Goal: Task Accomplishment & Management: Use online tool/utility

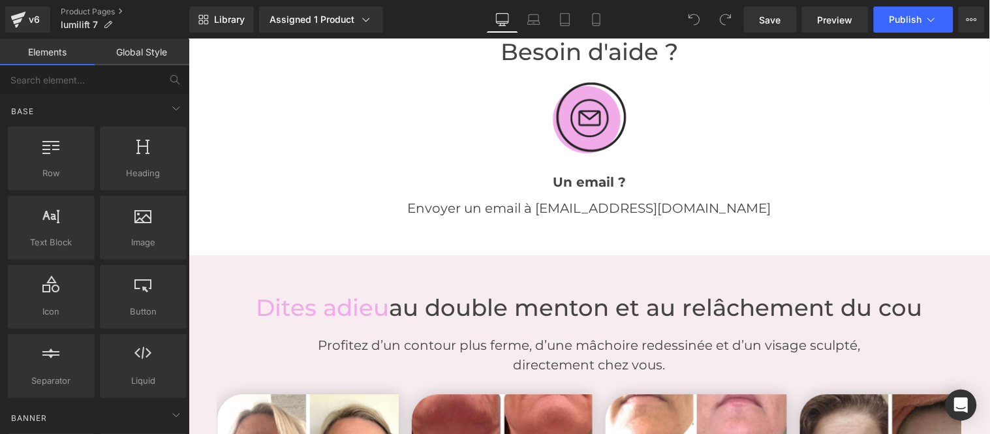
scroll to position [2030, 0]
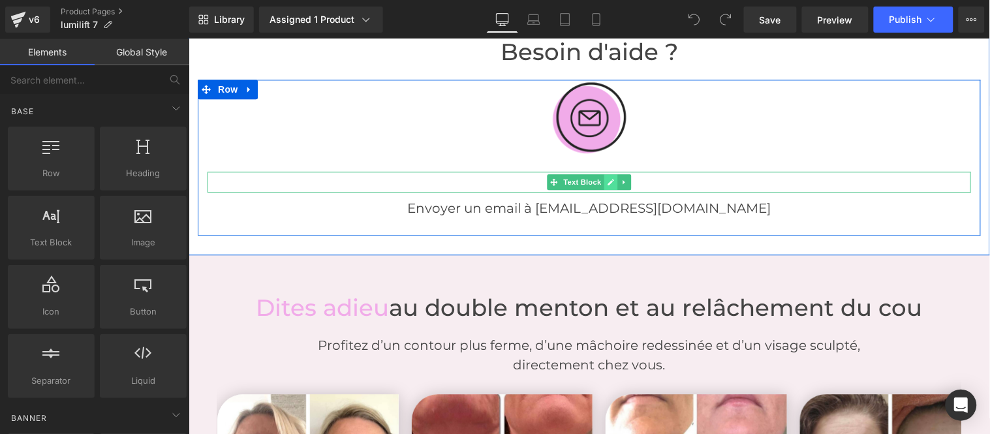
click at [607, 178] on icon at bounding box center [610, 181] width 7 height 7
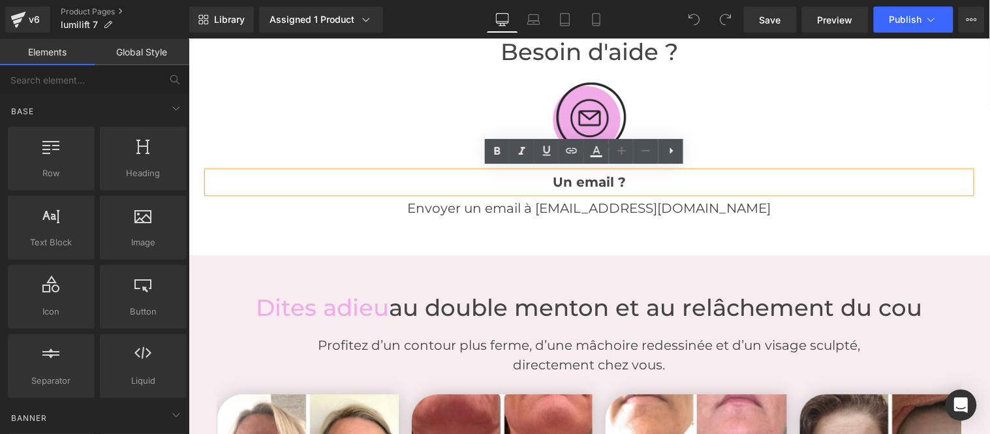
click at [577, 176] on strong "Un email ?" at bounding box center [588, 182] width 73 height 16
click at [577, 177] on strong "Un email ?" at bounding box center [588, 182] width 73 height 16
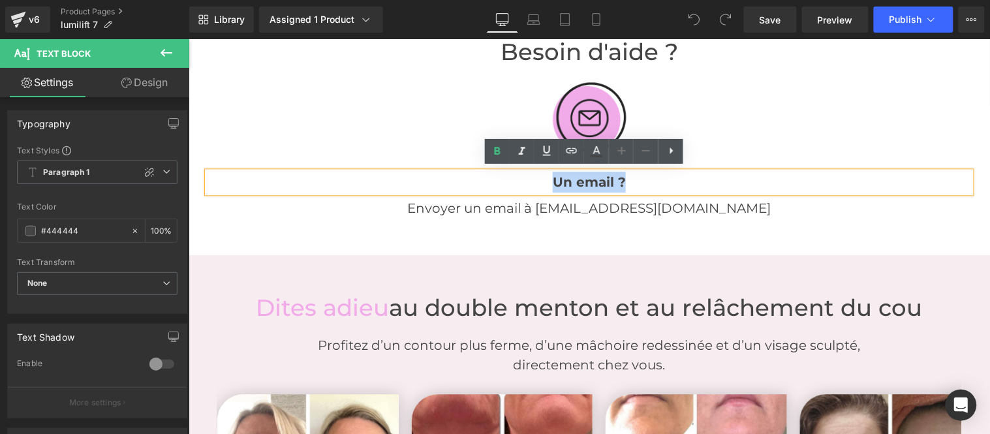
click at [573, 181] on strong "Un email ?" at bounding box center [588, 182] width 73 height 16
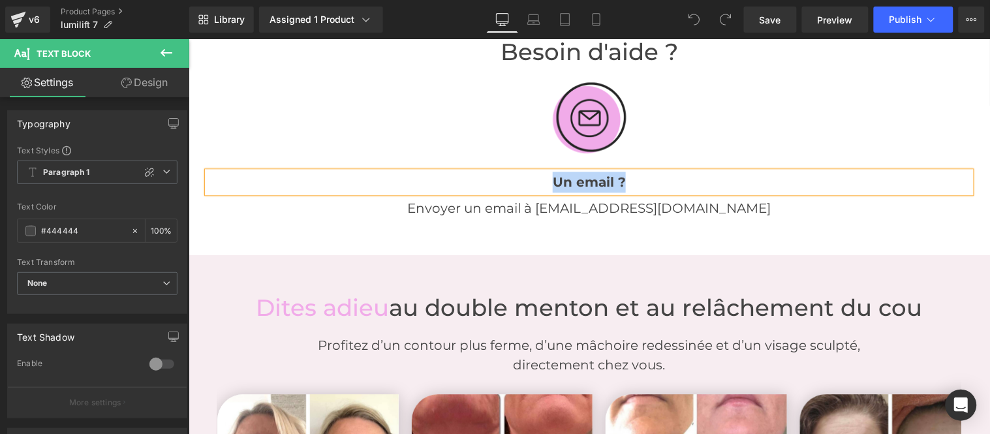
paste div
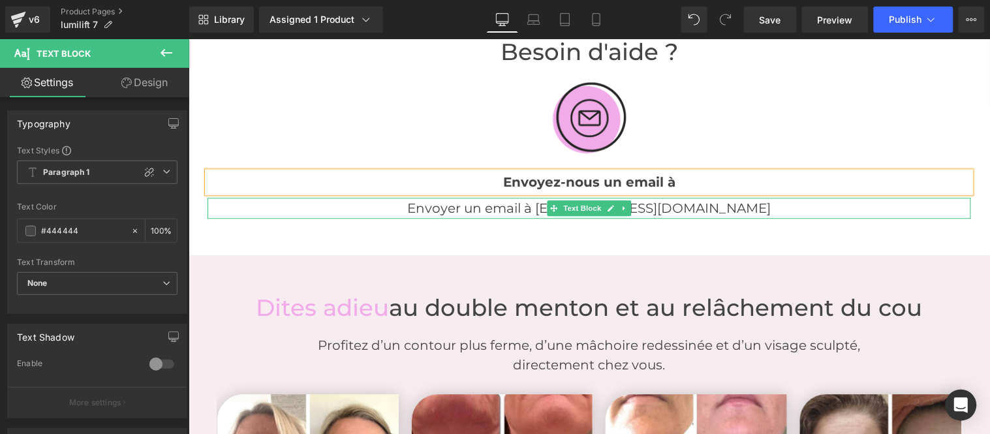
click at [527, 208] on p "Envoyer un email à [EMAIL_ADDRESS][DOMAIN_NAME]" at bounding box center [588, 207] width 763 height 21
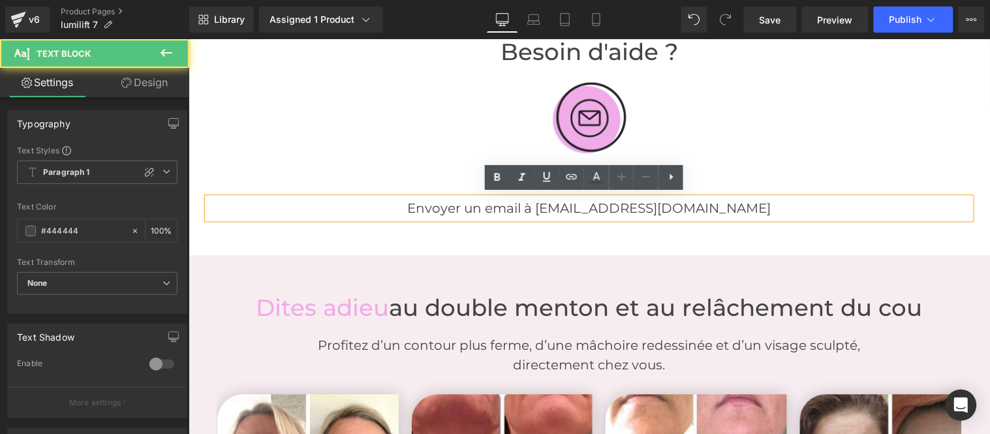
click at [527, 208] on p "Envoyer un email à [EMAIL_ADDRESS][DOMAIN_NAME]" at bounding box center [588, 207] width 763 height 21
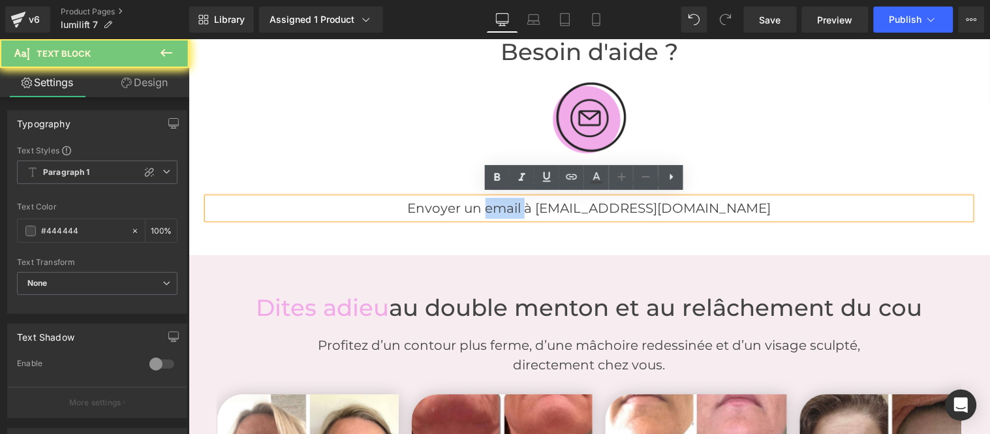
click at [527, 208] on p "Envoyer un email à [EMAIL_ADDRESS][DOMAIN_NAME]" at bounding box center [588, 207] width 763 height 21
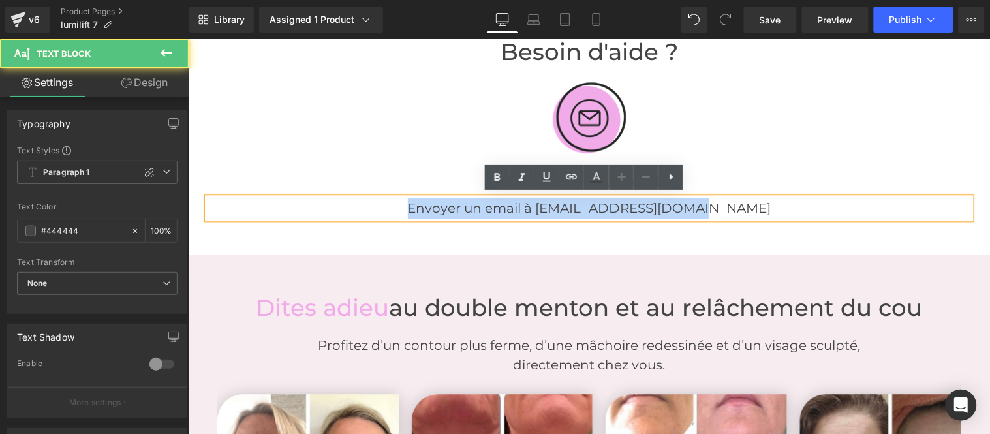
drag, startPoint x: 555, startPoint y: 205, endPoint x: 557, endPoint y: 235, distance: 30.0
click at [557, 205] on p "Envoyer un email à [EMAIL_ADDRESS][DOMAIN_NAME]" at bounding box center [588, 207] width 763 height 21
click at [568, 204] on p "Envoyer un email à [EMAIL_ADDRESS][DOMAIN_NAME]" at bounding box center [588, 207] width 763 height 21
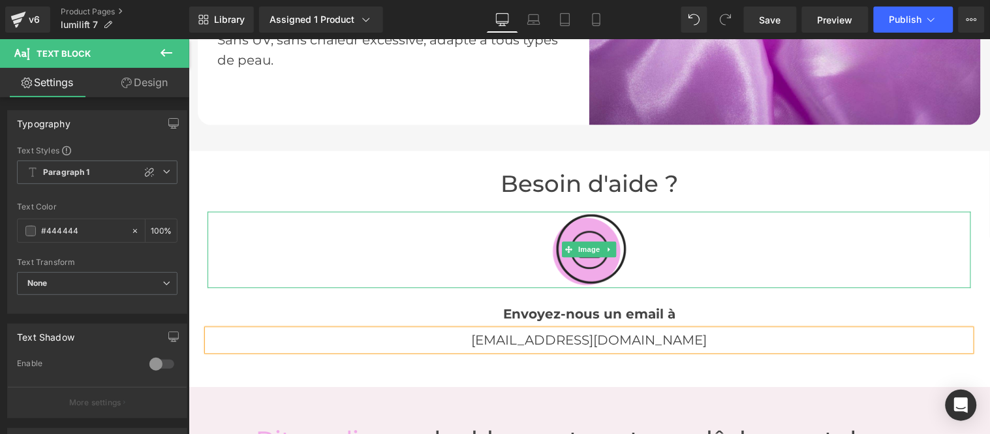
scroll to position [1884, 0]
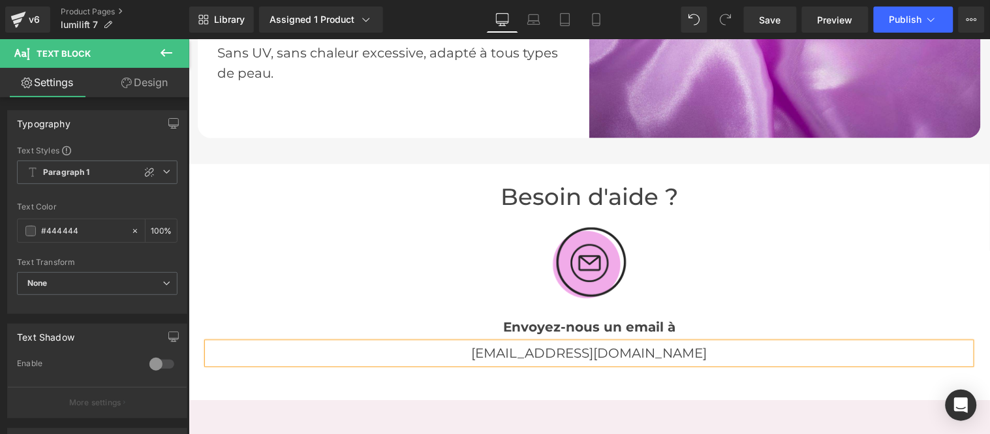
click at [558, 193] on div "Besoin d'aide ? Heading" at bounding box center [588, 197] width 763 height 28
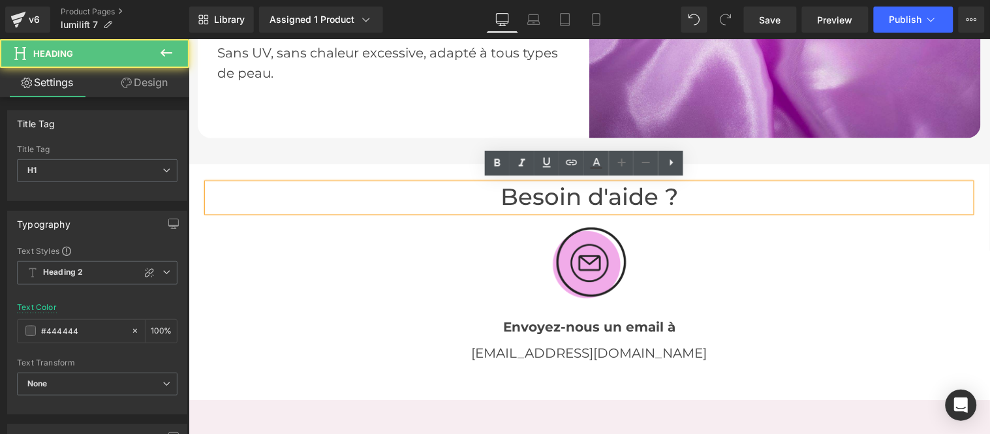
click at [560, 192] on font "Besoin d'aide ?" at bounding box center [588, 197] width 177 height 28
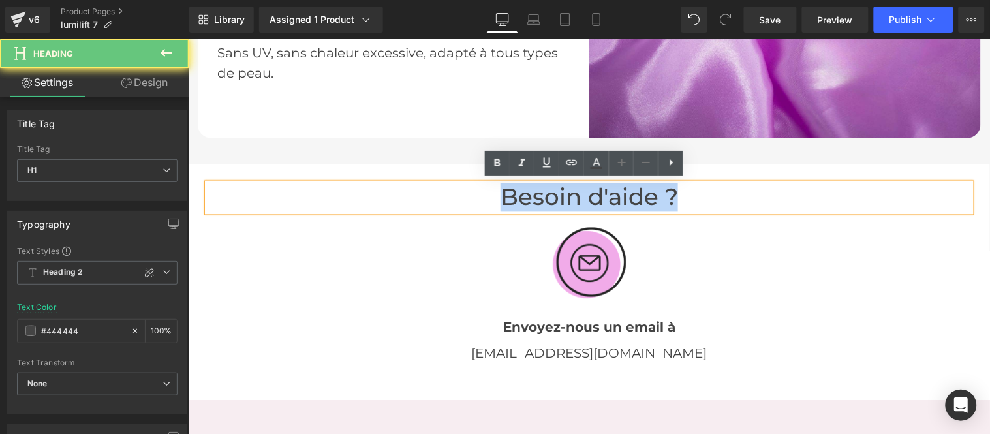
click at [560, 192] on font "Besoin d'aide ?" at bounding box center [588, 197] width 177 height 28
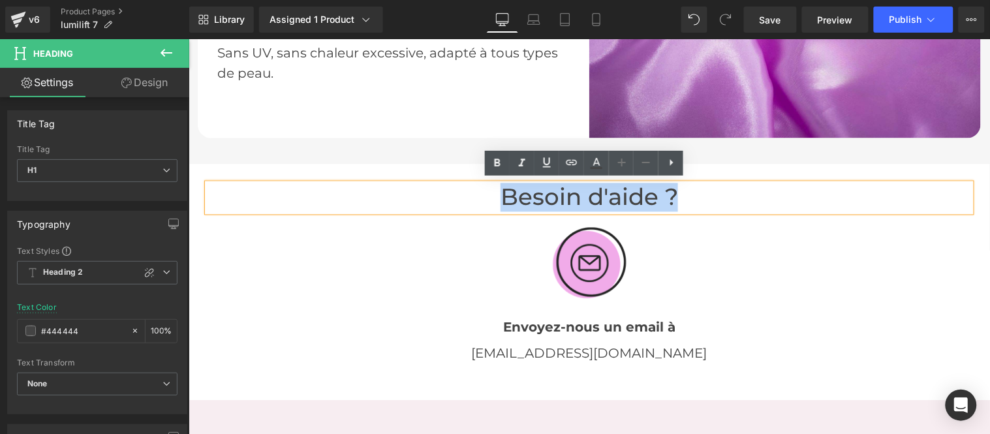
paste div
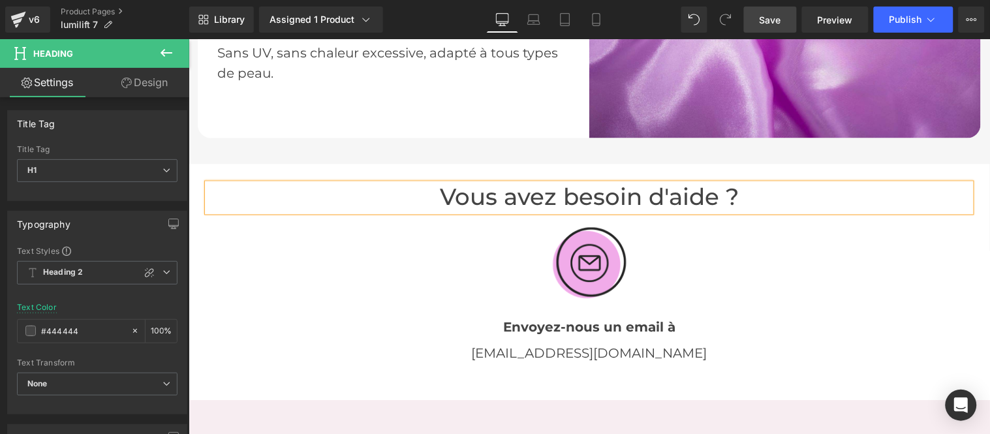
click at [775, 16] on span "Save" at bounding box center [771, 20] width 22 height 14
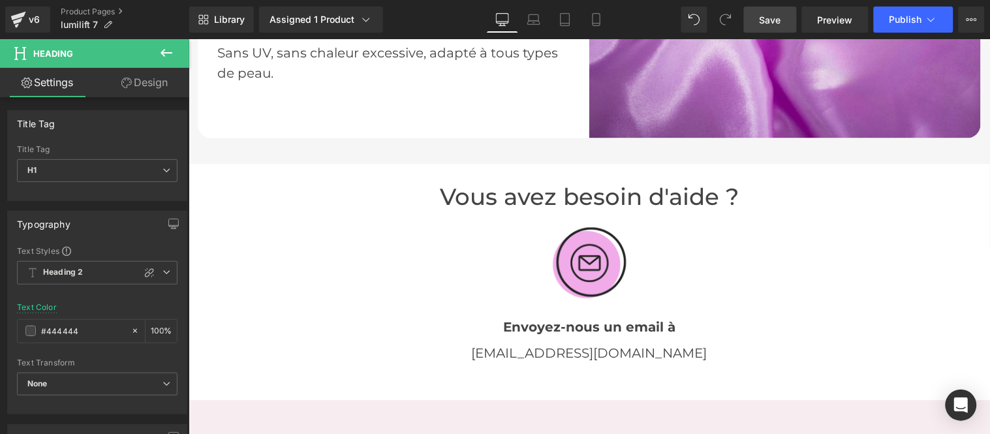
click at [766, 23] on span "Save" at bounding box center [771, 20] width 22 height 14
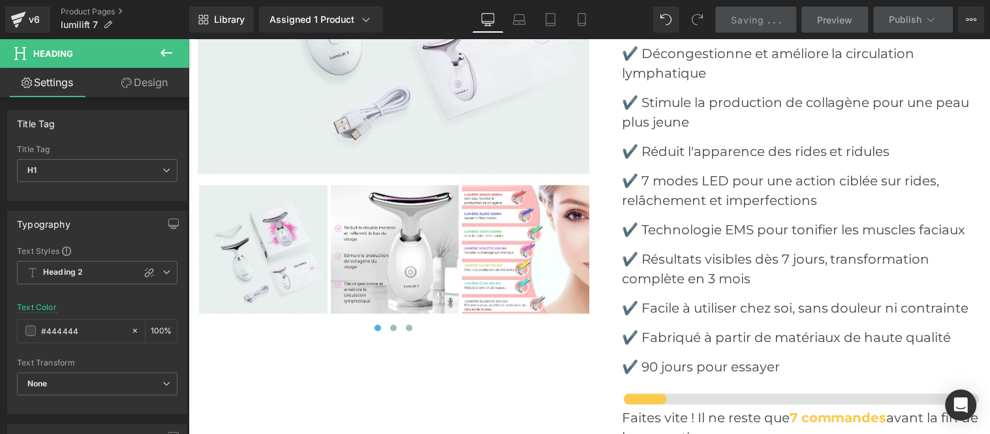
scroll to position [4205, 0]
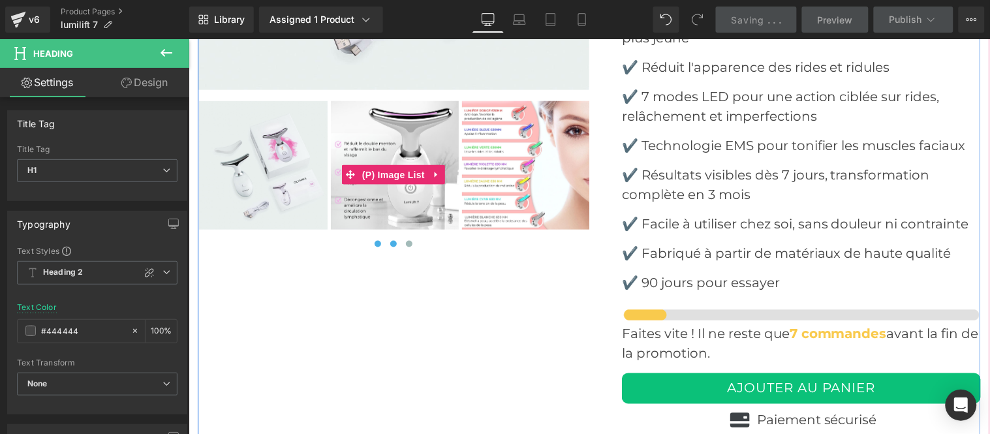
click at [390, 240] on span at bounding box center [393, 243] width 7 height 7
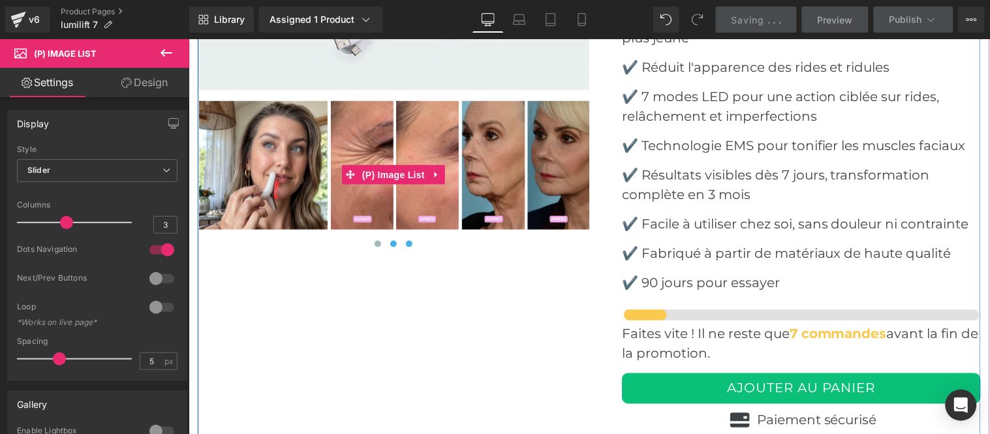
click at [404, 243] on button at bounding box center [409, 243] width 16 height 13
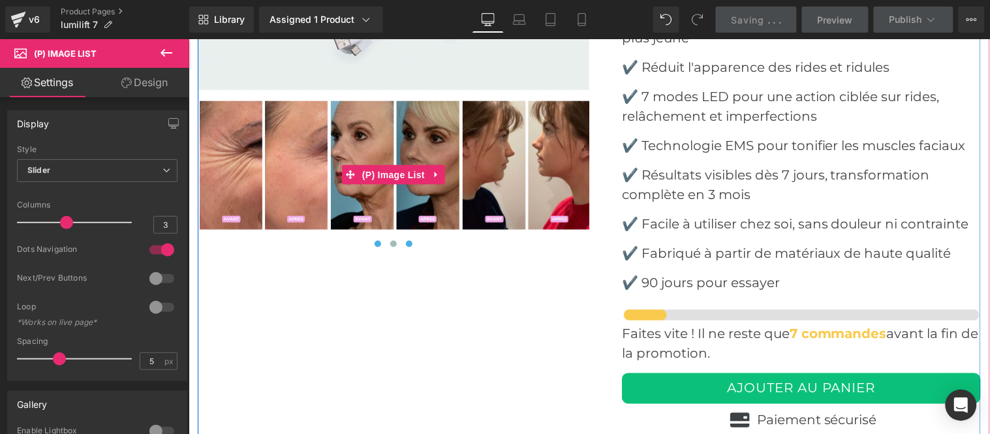
click at [374, 241] on span at bounding box center [377, 243] width 7 height 7
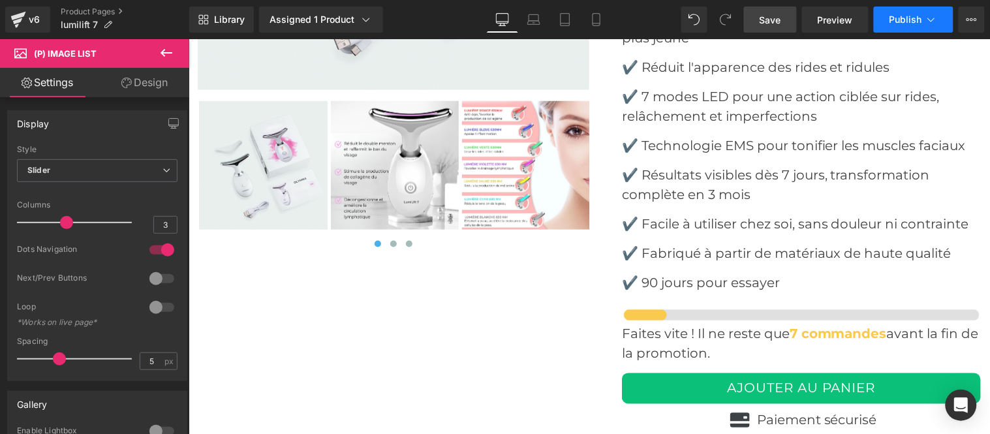
click at [902, 12] on button "Publish" at bounding box center [914, 20] width 80 height 26
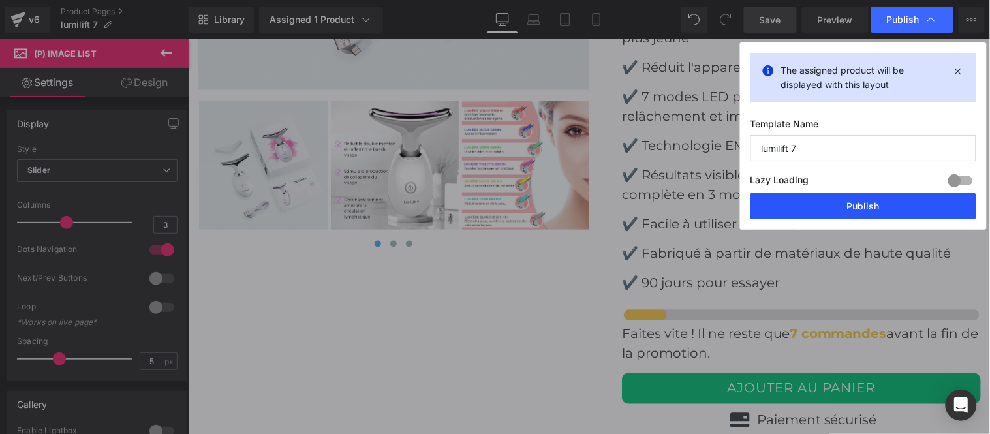
click at [0, 0] on button "Publish" at bounding box center [0, 0] width 0 height 0
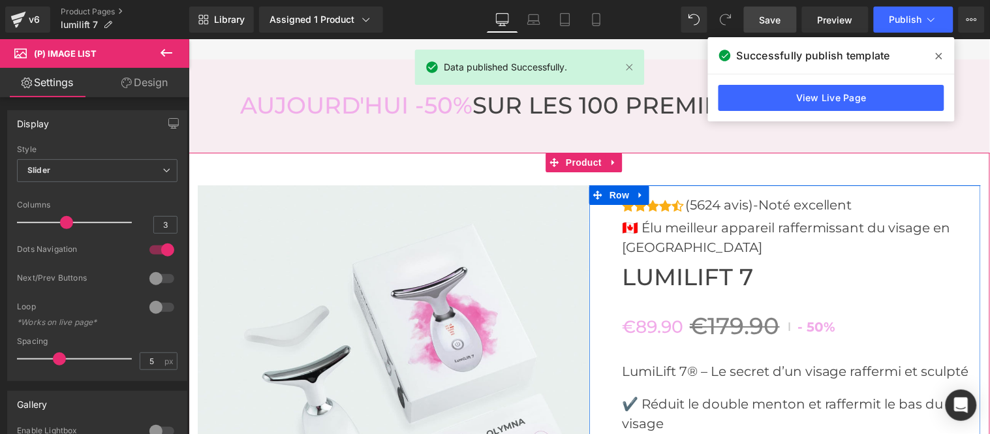
scroll to position [3697, 0]
